Goal: Browse casually

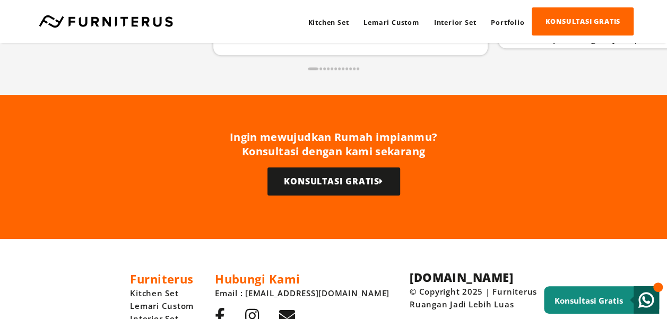
scroll to position [2666, 0]
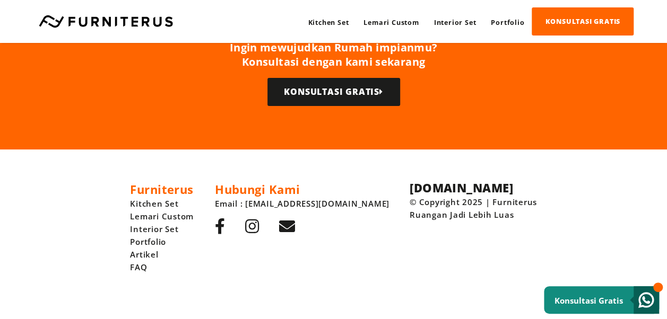
click at [259, 231] on icon at bounding box center [252, 227] width 14 height 16
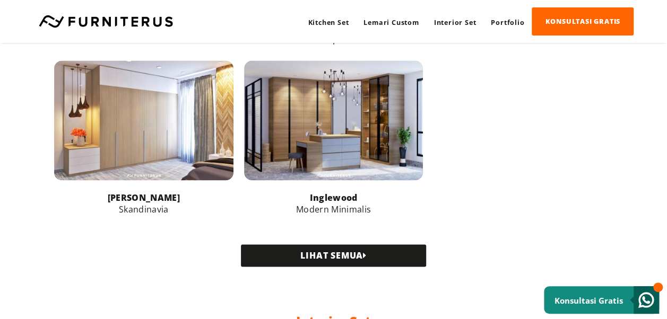
scroll to position [596, 0]
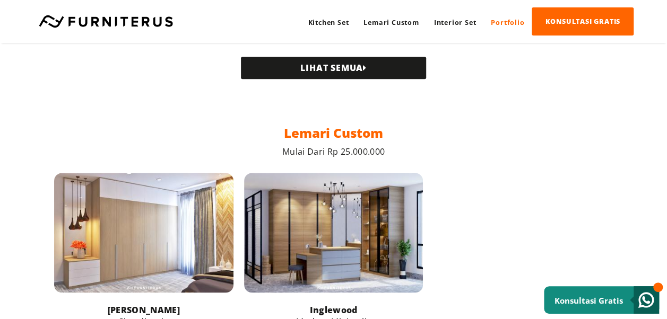
click at [492, 27] on link "Portfolio" at bounding box center [507, 22] width 48 height 28
